Goal: Ask a question

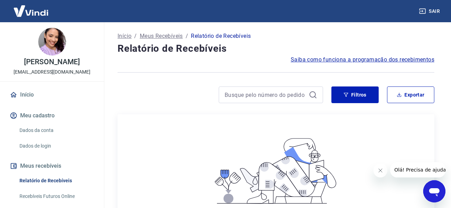
click at [427, 189] on div "Abrir janela de mensagens" at bounding box center [434, 191] width 21 height 21
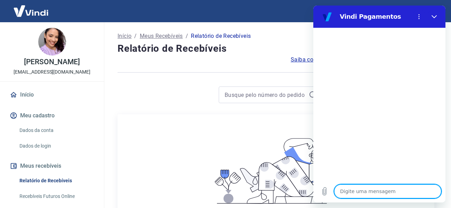
click at [427, 189] on textarea at bounding box center [387, 192] width 107 height 14
type textarea "B"
type textarea "x"
type textarea "Bo"
type textarea "x"
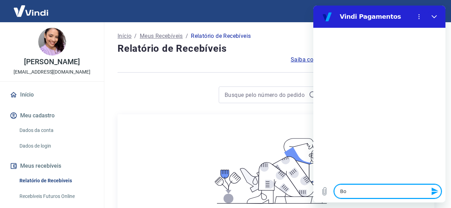
type textarea "Boa"
type textarea "x"
type textarea "Boa"
type textarea "x"
type textarea "Boa t"
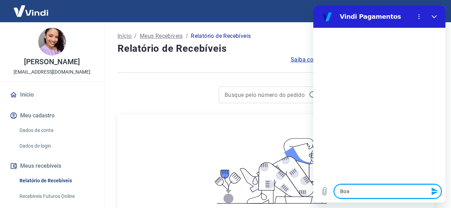
type textarea "x"
type textarea "Boa ta"
type textarea "x"
type textarea "Boa tar"
type textarea "x"
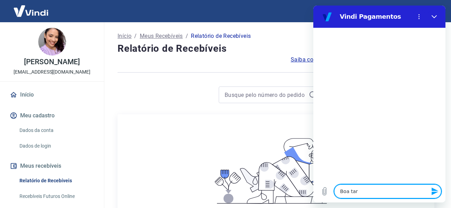
type textarea "Boa tard"
type textarea "x"
type textarea "Boa tarde"
type textarea "x"
type textarea "Boa tarde"
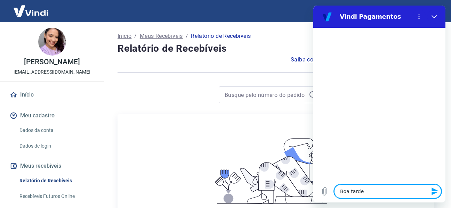
type textarea "x"
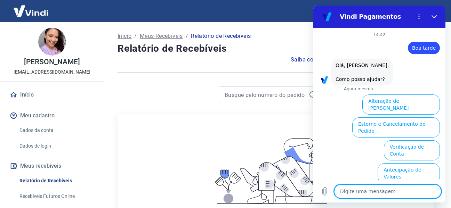
scroll to position [57, 0]
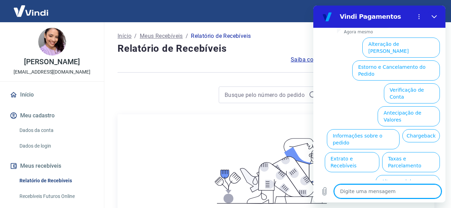
type textarea "f"
type textarea "x"
type textarea "fa"
type textarea "x"
type textarea "fal"
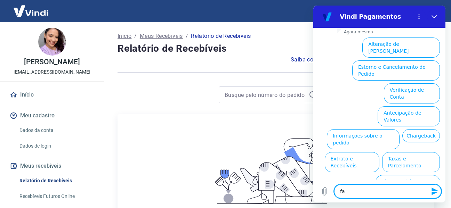
type textarea "x"
type textarea "fala"
type textarea "x"
type textarea "falar"
type textarea "x"
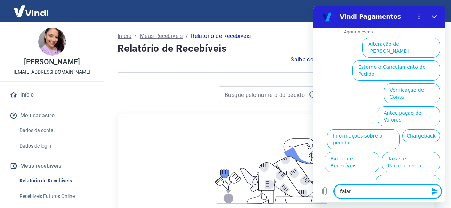
type textarea "falar"
type textarea "x"
type textarea "falar c"
type textarea "x"
type textarea "falar co"
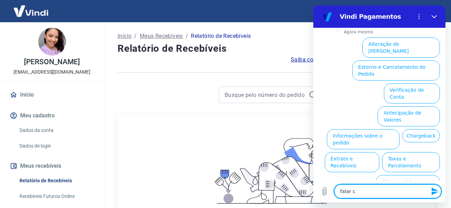
type textarea "x"
type textarea "falar com"
type textarea "x"
type textarea "falar com"
type textarea "x"
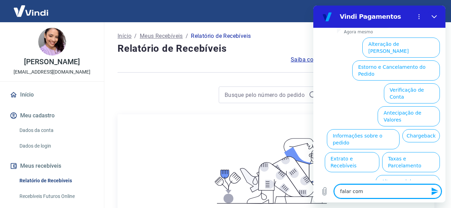
type textarea "falar com a"
type textarea "x"
type textarea "falar com at"
type textarea "x"
type textarea "falar com ate"
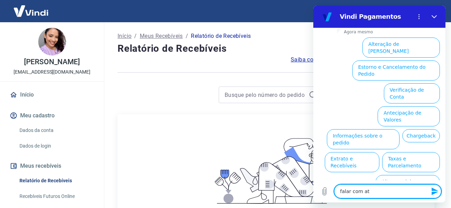
type textarea "x"
type textarea "falar com ated"
type textarea "x"
type textarea "falar com atedn"
type textarea "x"
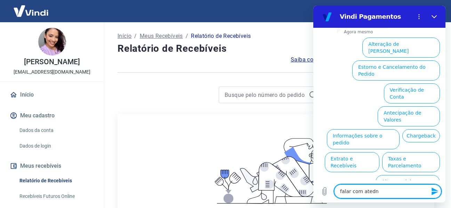
type textarea "falar com ated"
type textarea "x"
type textarea "falar com ate"
type textarea "x"
type textarea "falar com [GEOGRAPHIC_DATA]"
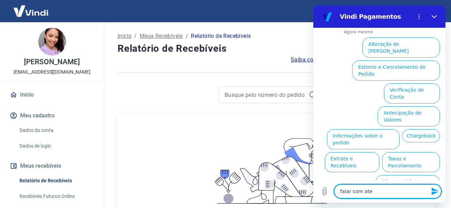
type textarea "x"
type textarea "falar com atend"
type textarea "x"
type textarea "falar com atende"
type textarea "x"
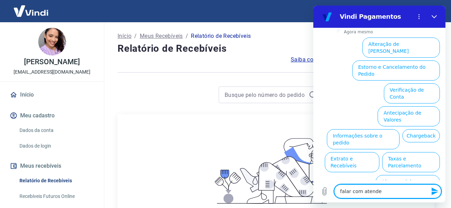
type textarea "falar com atenden"
type textarea "x"
type textarea "falar com atendent"
type textarea "x"
type textarea "falar com atendente"
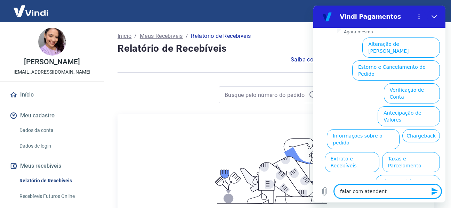
type textarea "x"
type textarea "falar com atendente"
type textarea "x"
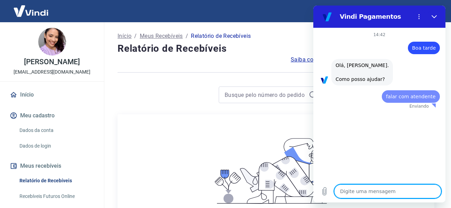
scroll to position [0, 0]
type textarea "x"
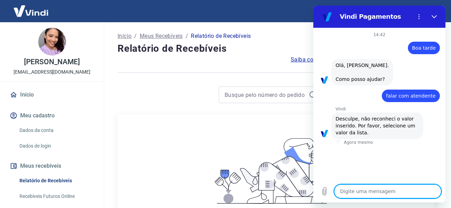
type textarea "c"
type textarea "x"
type textarea "ca"
type textarea "x"
type textarea "caj"
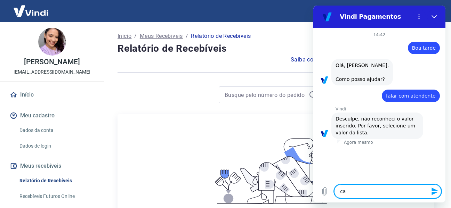
type textarea "x"
type textarea "ca"
type textarea "x"
type textarea "can"
type textarea "x"
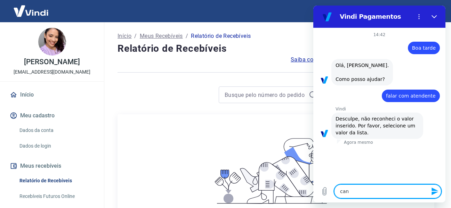
type textarea "canc"
type textarea "x"
type textarea "cance"
type textarea "x"
type textarea "cancel"
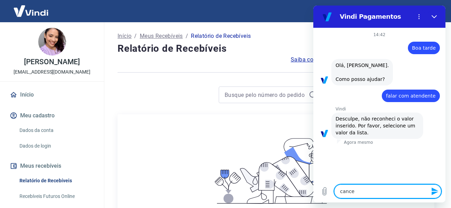
type textarea "x"
type textarea "cancela"
type textarea "x"
type textarea "cancelam"
type textarea "x"
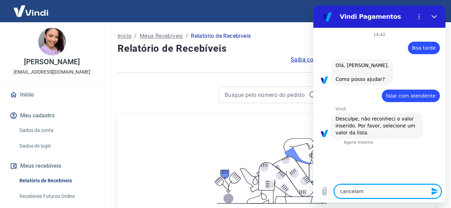
type textarea "cancelame"
type textarea "x"
type textarea "cancelamen"
type textarea "x"
type textarea "cancelament"
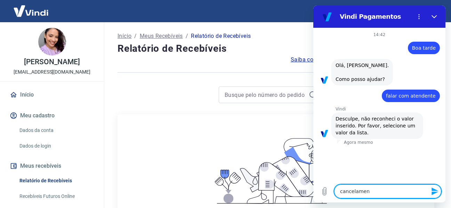
type textarea "x"
type textarea "cancelamento"
type textarea "x"
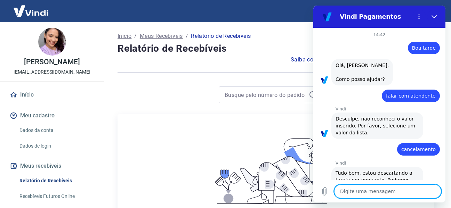
type textarea "x"
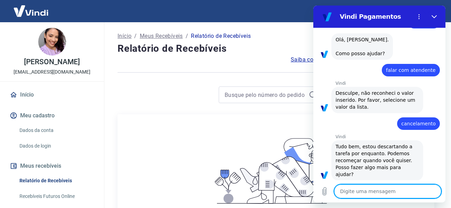
scroll to position [27, 0]
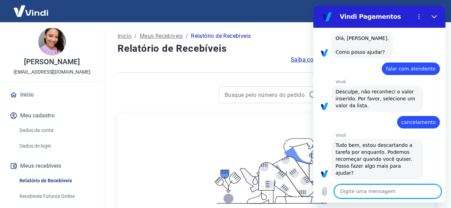
type textarea "n"
type textarea "x"
type textarea "na"
type textarea "x"
type textarea "nao"
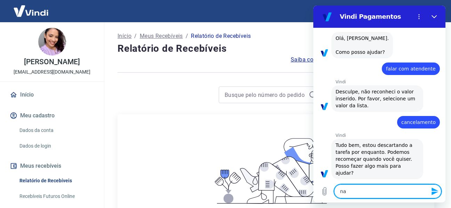
type textarea "x"
type textarea "nao"
type textarea "x"
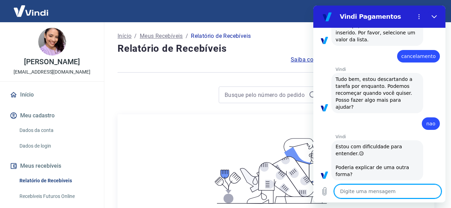
scroll to position [95, 0]
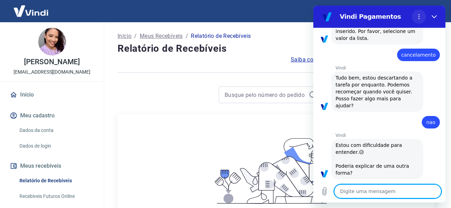
click at [416, 16] on icon "Menu de opções" at bounding box center [419, 17] width 6 height 6
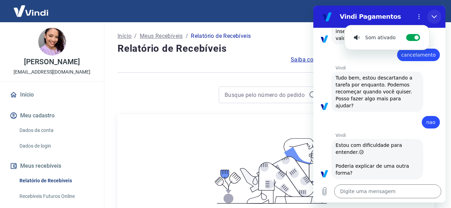
click at [436, 19] on icon "Fechar" at bounding box center [434, 17] width 6 height 6
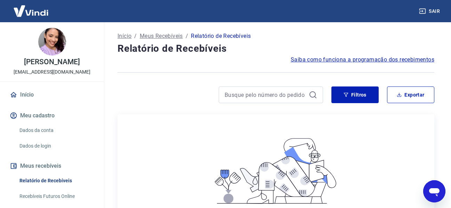
click at [447, 195] on div "Início / Meus Recebíveis / Relatório de Recebíveis Relatório de Recebíveis Saib…" at bounding box center [276, 168] width 350 height 293
click at [436, 190] on icon "Abrir janela de mensagens" at bounding box center [434, 192] width 10 height 8
type textarea "x"
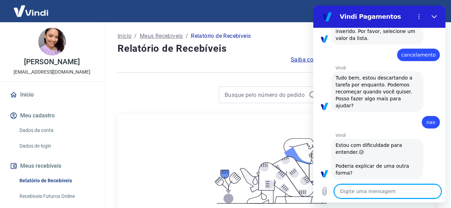
click at [385, 189] on textarea at bounding box center [387, 192] width 107 height 14
type textarea "g"
type textarea "x"
type textarea "go"
type textarea "x"
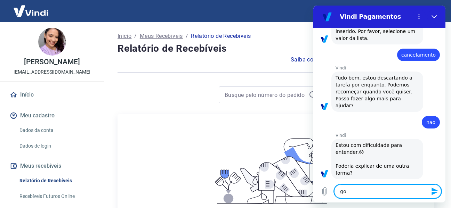
type textarea "gos"
type textarea "x"
type textarea "gost"
type textarea "x"
type textarea "gosta"
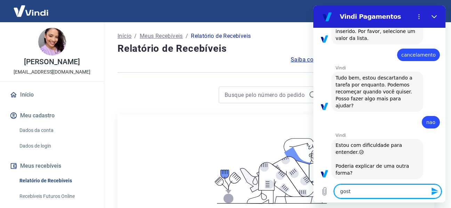
type textarea "x"
type textarea "gostar"
type textarea "x"
type textarea "gostari"
type textarea "x"
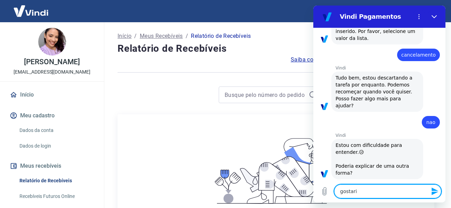
type textarea "gostaria"
type textarea "x"
type textarea "gostaria"
type textarea "x"
type textarea "gostaria d"
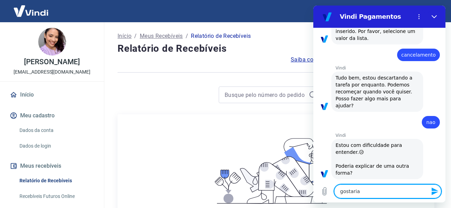
type textarea "x"
type textarea "gostaria de"
type textarea "x"
type textarea "gostaria de"
type textarea "x"
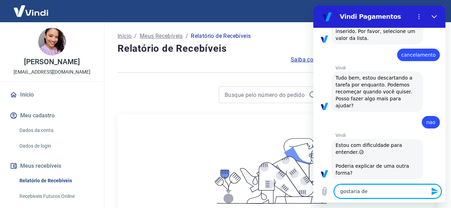
type textarea "gostaria de f"
type textarea "x"
type textarea "gostaria de fa"
type textarea "x"
type textarea "gostaria de fal"
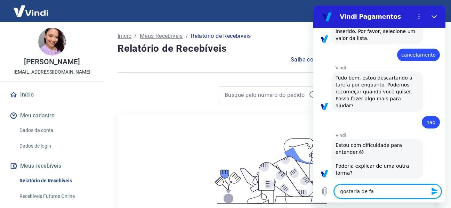
type textarea "x"
type textarea "gostaria de fala"
type textarea "x"
type textarea "gostaria de falar"
type textarea "x"
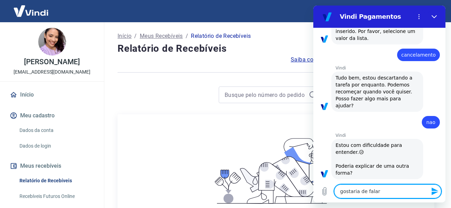
type textarea "gostaria de falar"
type textarea "x"
type textarea "gostaria de falar c"
type textarea "x"
type textarea "gostaria de falar co"
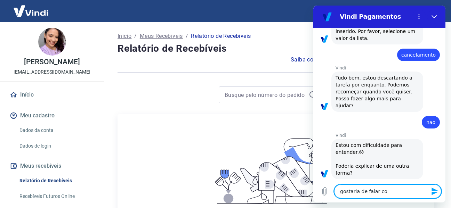
type textarea "x"
type textarea "gostaria de falar com"
type textarea "x"
type textarea "gostaria de falar com"
type textarea "x"
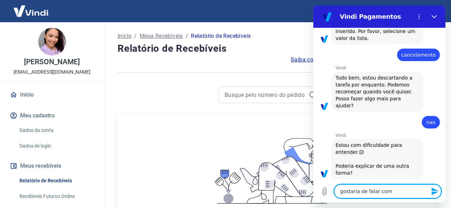
type textarea "gostaria de falar com e"
type textarea "x"
type textarea "gostaria de falar com es"
type textarea "x"
type textarea "gostaria de falar com esp"
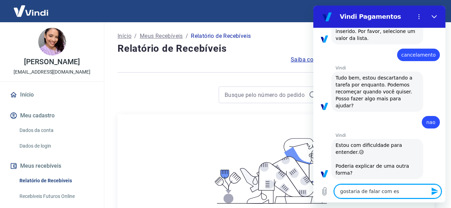
type textarea "x"
type textarea "gostaria de falar com espe"
type textarea "x"
type textarea "gostaria de falar com espec"
type textarea "x"
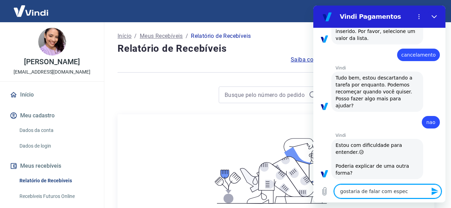
type textarea "gostaria de falar com especi"
type textarea "x"
type textarea "gostaria de falar com especia"
type textarea "x"
type textarea "gostaria de falar com especial"
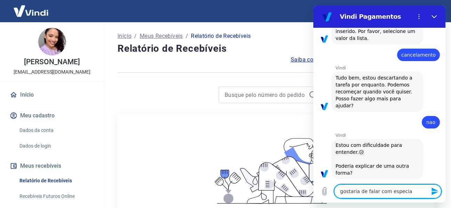
type textarea "x"
type textarea "gostaria de falar com especiali"
type textarea "x"
type textarea "gostaria de falar com especialis"
type textarea "x"
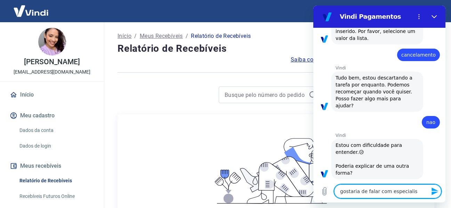
type textarea "gostaria de falar com especialist"
type textarea "x"
type textarea "gostaria de falar com especialista"
type textarea "x"
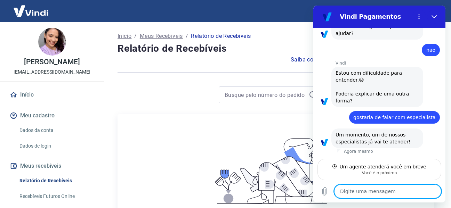
scroll to position [160, 0]
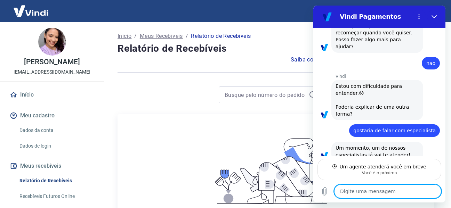
type textarea "x"
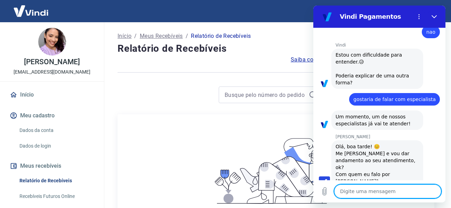
scroll to position [186, 0]
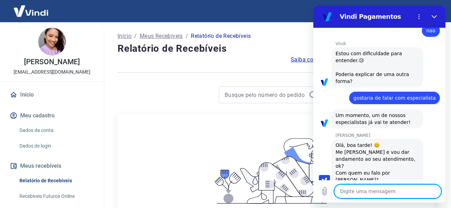
type textarea "B"
type textarea "x"
type textarea "Bo"
type textarea "x"
type textarea "Boa"
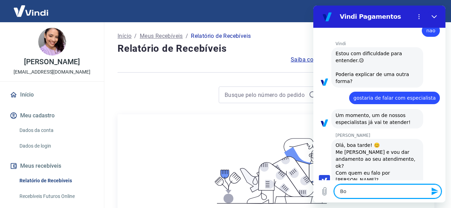
type textarea "x"
type textarea "Boa"
type textarea "x"
type textarea "Boa t"
type textarea "x"
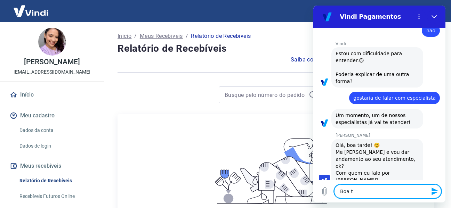
type textarea "Boa ta"
type textarea "x"
type textarea "Boa tar"
type textarea "x"
type textarea "Boa tard"
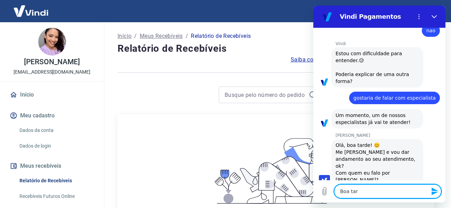
type textarea "x"
type textarea "Boa tarde"
type textarea "x"
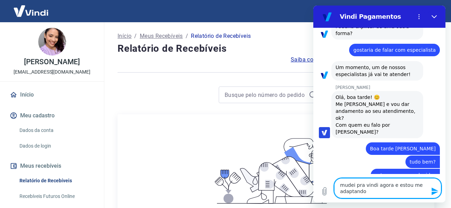
scroll to position [236, 0]
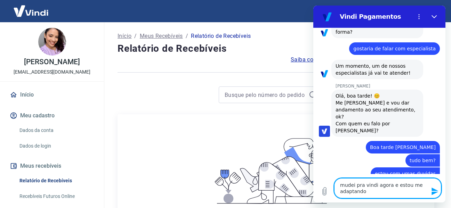
click at [433, 193] on icon "Enviar mensagem" at bounding box center [434, 192] width 7 height 8
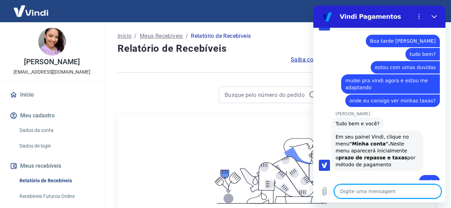
scroll to position [343, 0]
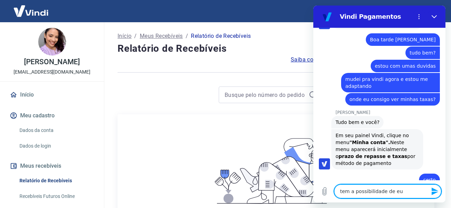
drag, startPoint x: 406, startPoint y: 191, endPoint x: 336, endPoint y: 195, distance: 69.3
click at [336, 195] on textarea "tem a possibilidade de eu" at bounding box center [387, 192] width 107 height 14
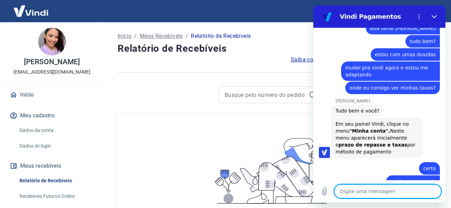
scroll to position [357, 0]
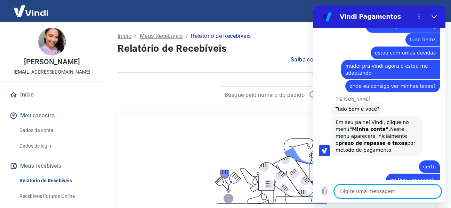
click at [373, 186] on textarea at bounding box center [387, 192] width 107 height 14
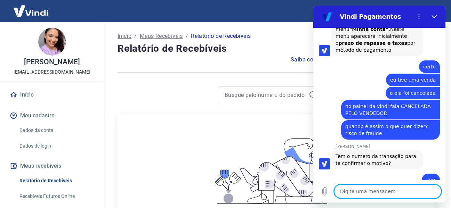
scroll to position [470, 0]
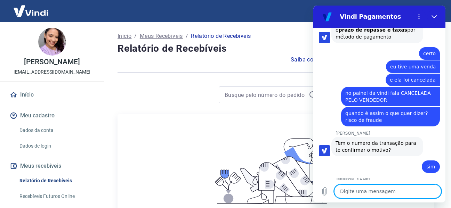
click at [388, 192] on textarea at bounding box center [387, 192] width 107 height 14
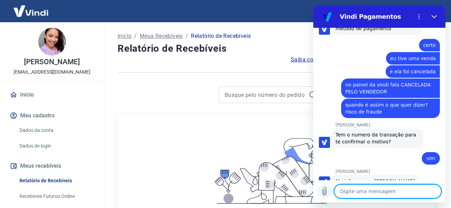
scroll to position [480, 0]
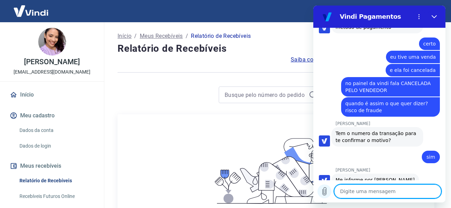
click at [323, 191] on icon "Carregar arquivo" at bounding box center [324, 191] width 8 height 8
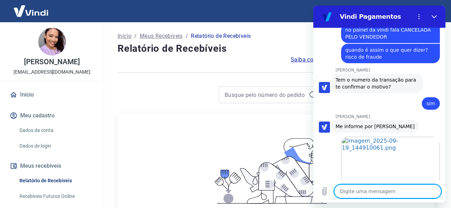
scroll to position [534, 0]
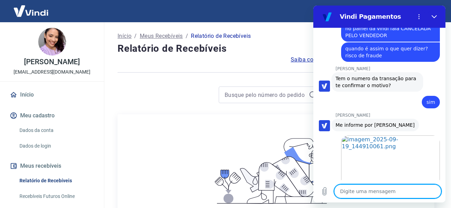
click at [388, 188] on textarea at bounding box center [387, 192] width 107 height 14
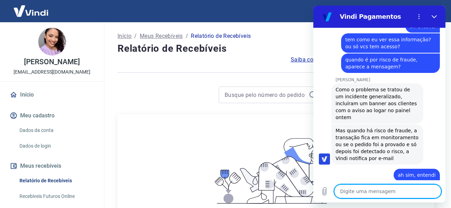
scroll to position [809, 0]
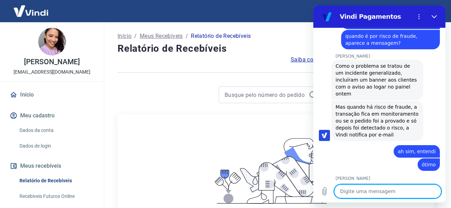
click at [399, 188] on textarea at bounding box center [387, 192] width 107 height 14
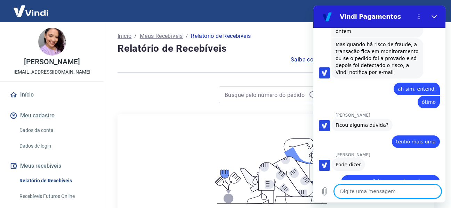
scroll to position [895, 0]
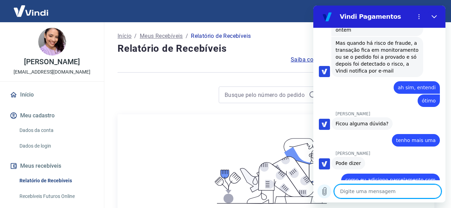
click at [327, 190] on icon "Carregar arquivo" at bounding box center [324, 191] width 8 height 8
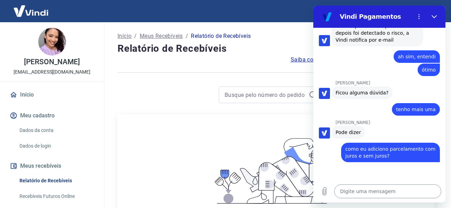
scroll to position [938, 0]
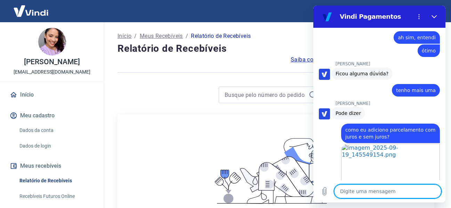
click at [381, 189] on textarea at bounding box center [387, 192] width 107 height 14
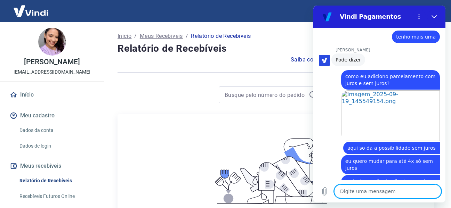
scroll to position [1000, 0]
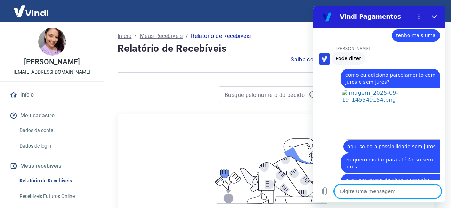
click at [397, 194] on textarea at bounding box center [387, 192] width 107 height 14
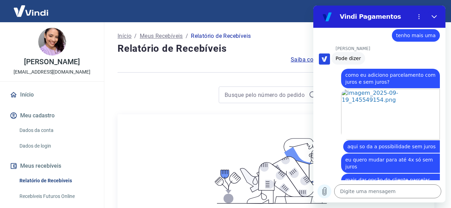
click at [325, 187] on button "Carregar arquivo" at bounding box center [324, 192] width 14 height 14
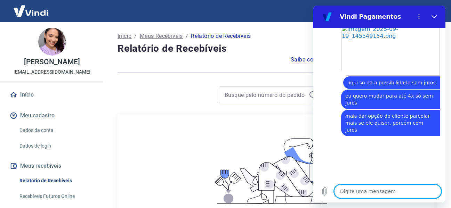
click at [367, 195] on textarea at bounding box center [387, 192] width 107 height 14
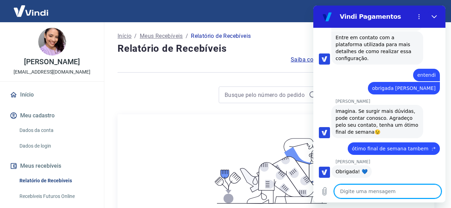
scroll to position [1411, 0]
